Goal: Information Seeking & Learning: Understand process/instructions

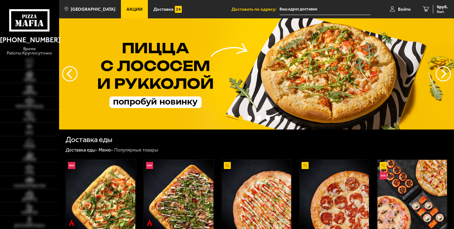
type input "[STREET_ADDRESS][PERSON_NAME]"
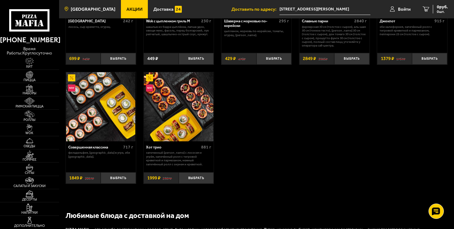
scroll to position [133, 0]
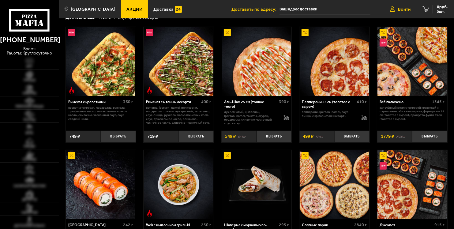
type input "[STREET_ADDRESS][PERSON_NAME]"
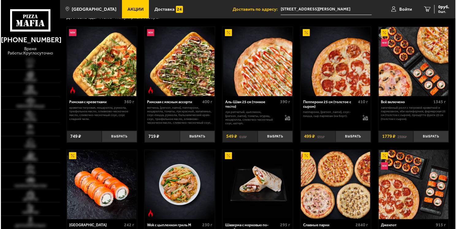
scroll to position [133, 0]
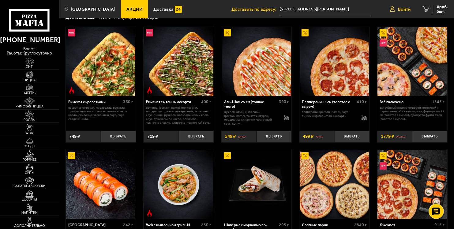
click at [403, 7] on span "Войти" at bounding box center [404, 9] width 13 height 5
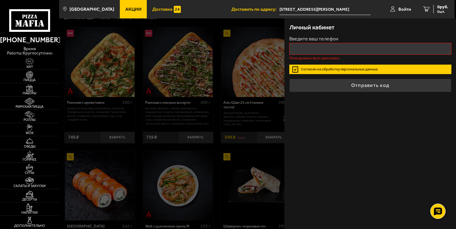
click at [154, 7] on span "Доставка" at bounding box center [162, 9] width 20 height 5
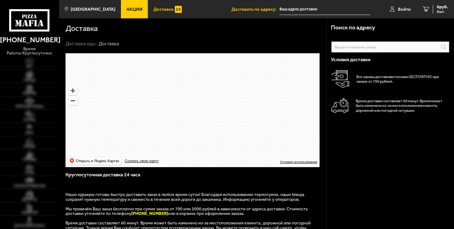
type input "[STREET_ADDRESS][PERSON_NAME]"
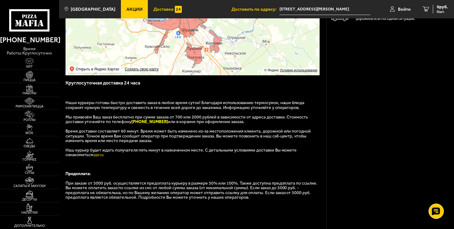
scroll to position [166, 0]
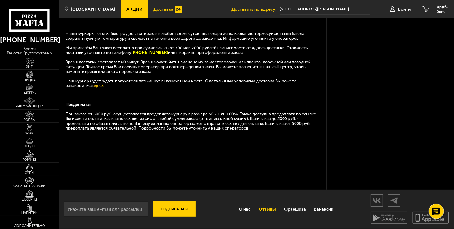
click at [275, 209] on link "Отзывы" at bounding box center [267, 209] width 25 height 15
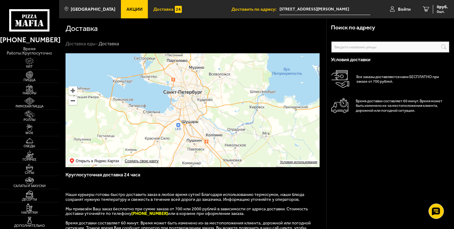
scroll to position [166, 0]
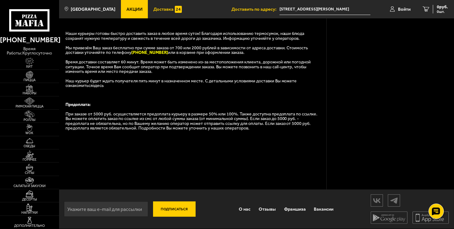
click at [93, 83] on link "здесь" at bounding box center [98, 85] width 11 height 5
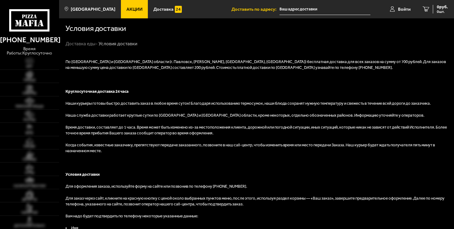
type input "[STREET_ADDRESS][PERSON_NAME]"
